Goal: Transaction & Acquisition: Book appointment/travel/reservation

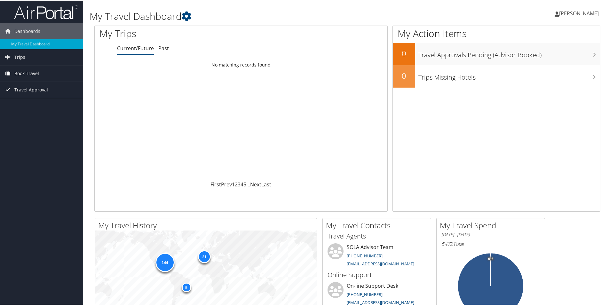
click at [30, 74] on span "Book Travel" at bounding box center [26, 73] width 25 height 16
click at [36, 94] on link "Book/Manage Online Trips" at bounding box center [41, 95] width 83 height 10
click at [25, 72] on span "Book Travel" at bounding box center [26, 73] width 25 height 16
click at [50, 92] on link "Book/Manage Online Trips" at bounding box center [41, 95] width 83 height 10
click at [578, 16] on link "[PERSON_NAME]" at bounding box center [579, 12] width 51 height 19
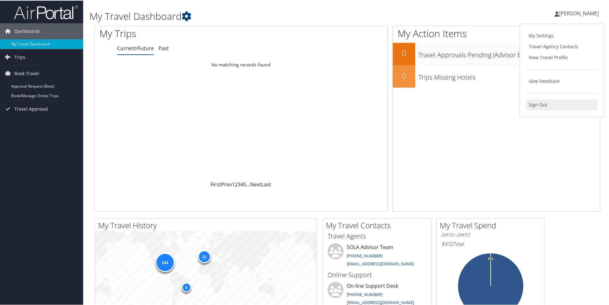
click at [538, 106] on link "Sign Out" at bounding box center [561, 104] width 71 height 11
